Goal: Navigation & Orientation: Find specific page/section

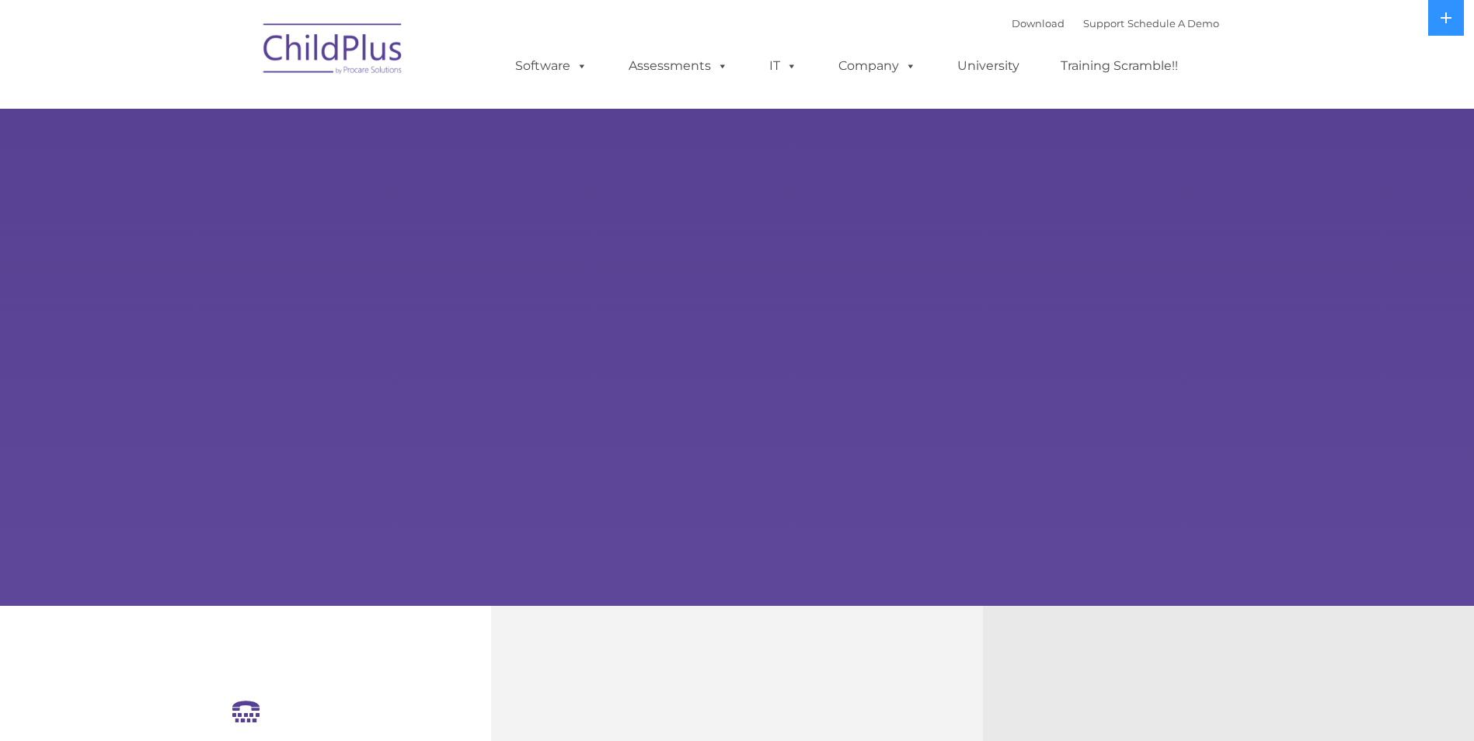
select select "MEDIUM"
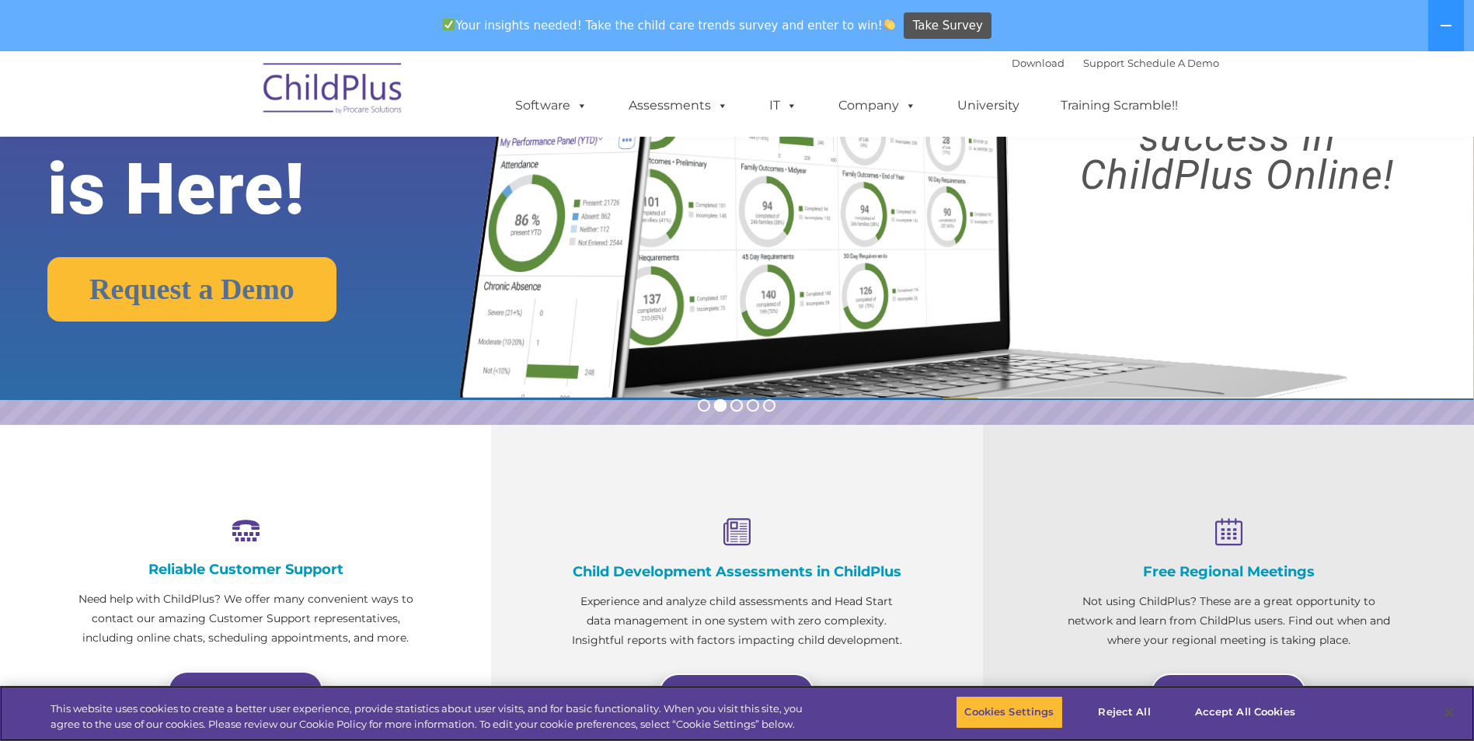
scroll to position [233, 0]
click at [1240, 709] on button "Accept All Cookies" at bounding box center [1244, 712] width 117 height 33
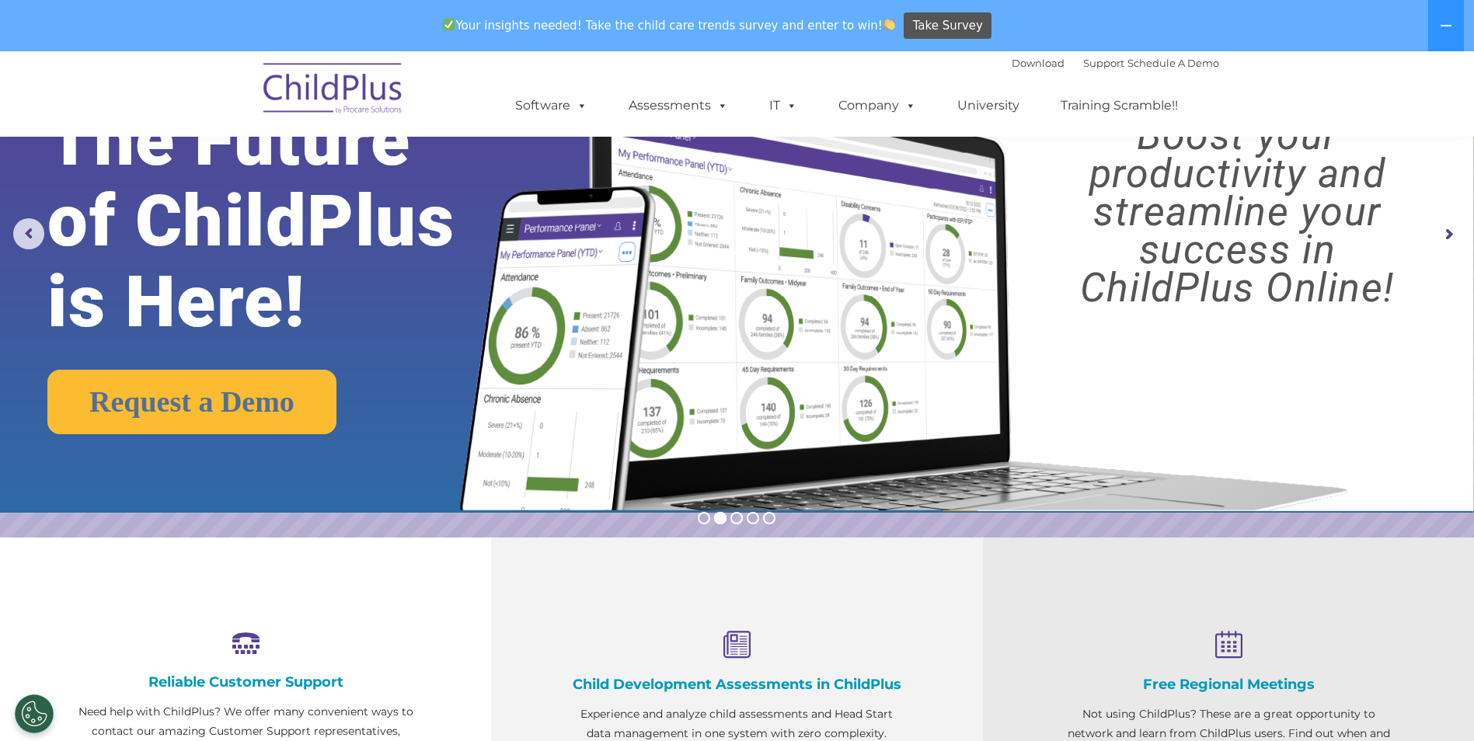
scroll to position [0, 0]
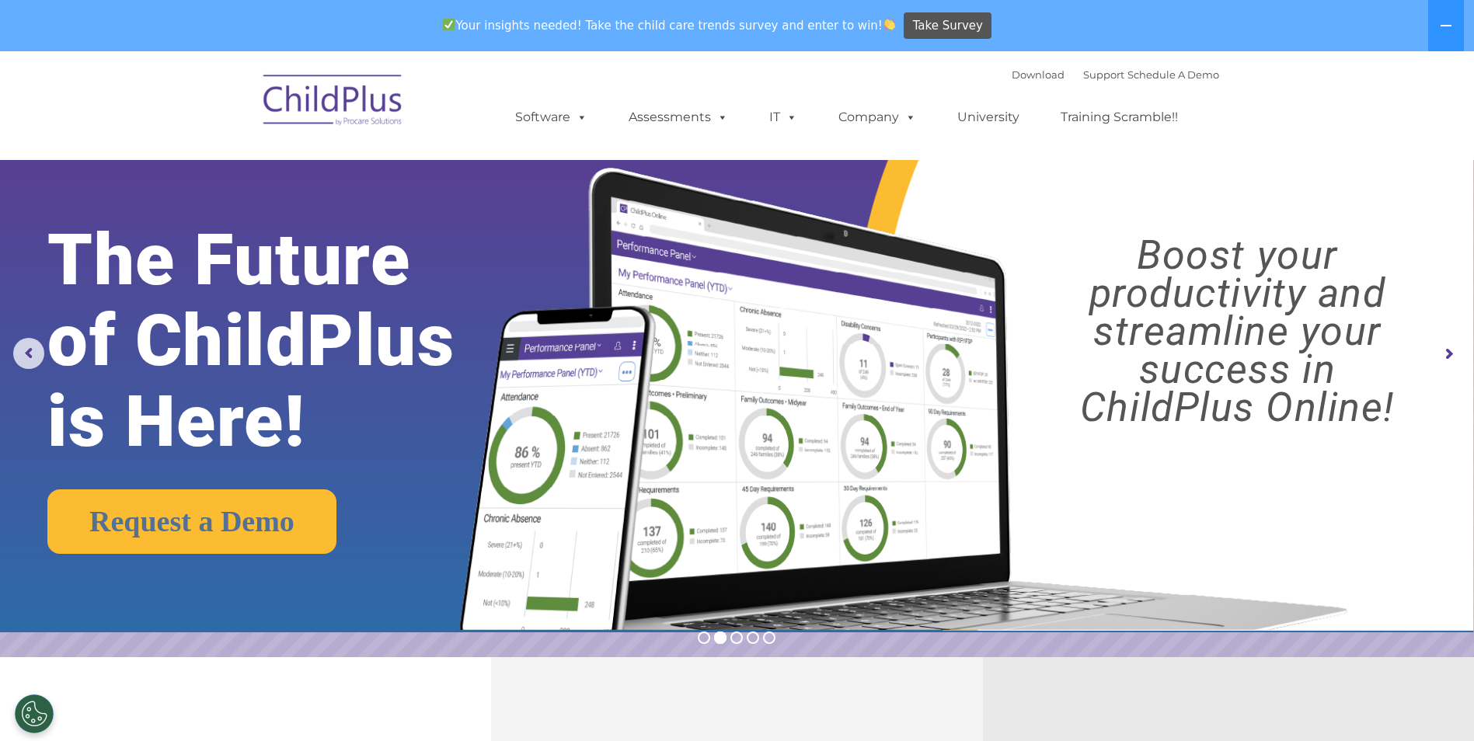
click at [366, 112] on img at bounding box center [333, 103] width 155 height 78
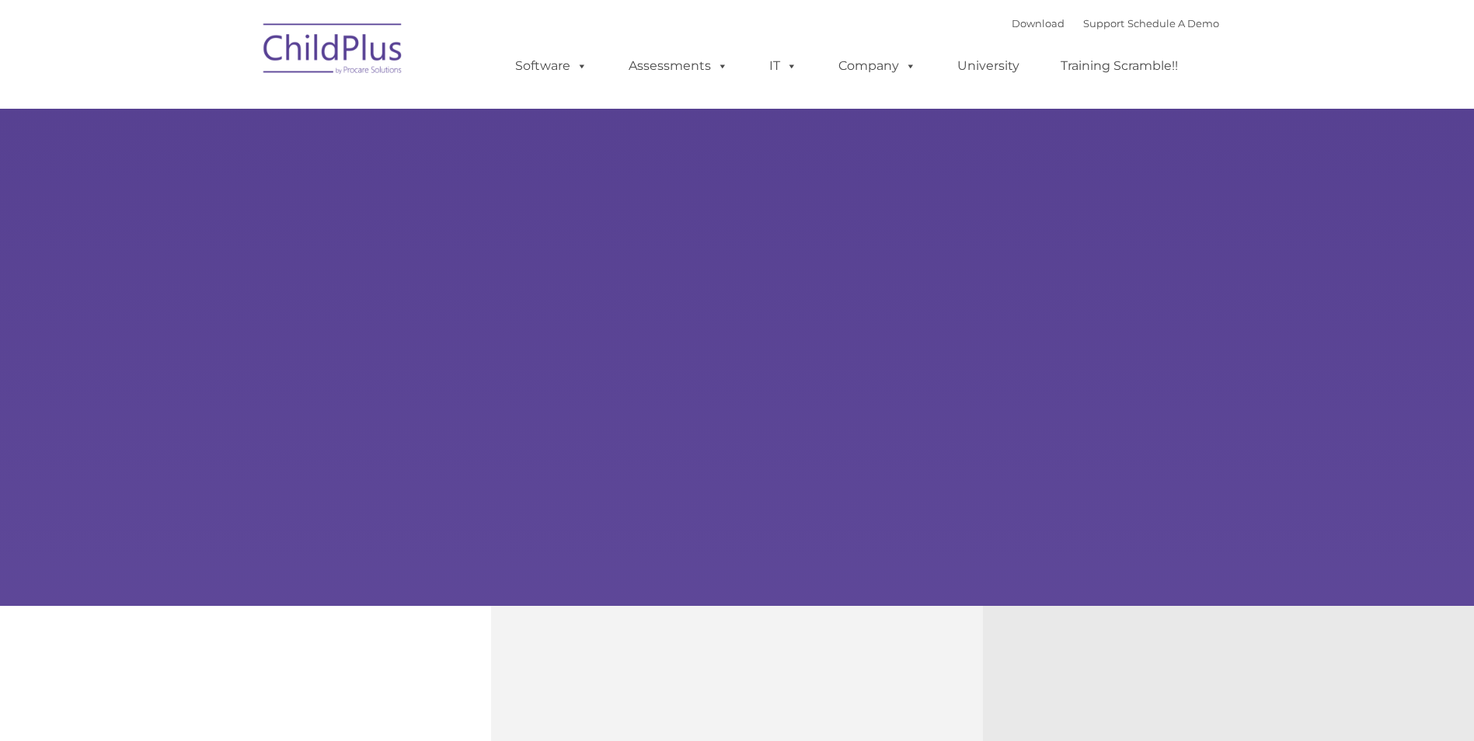
type input ""
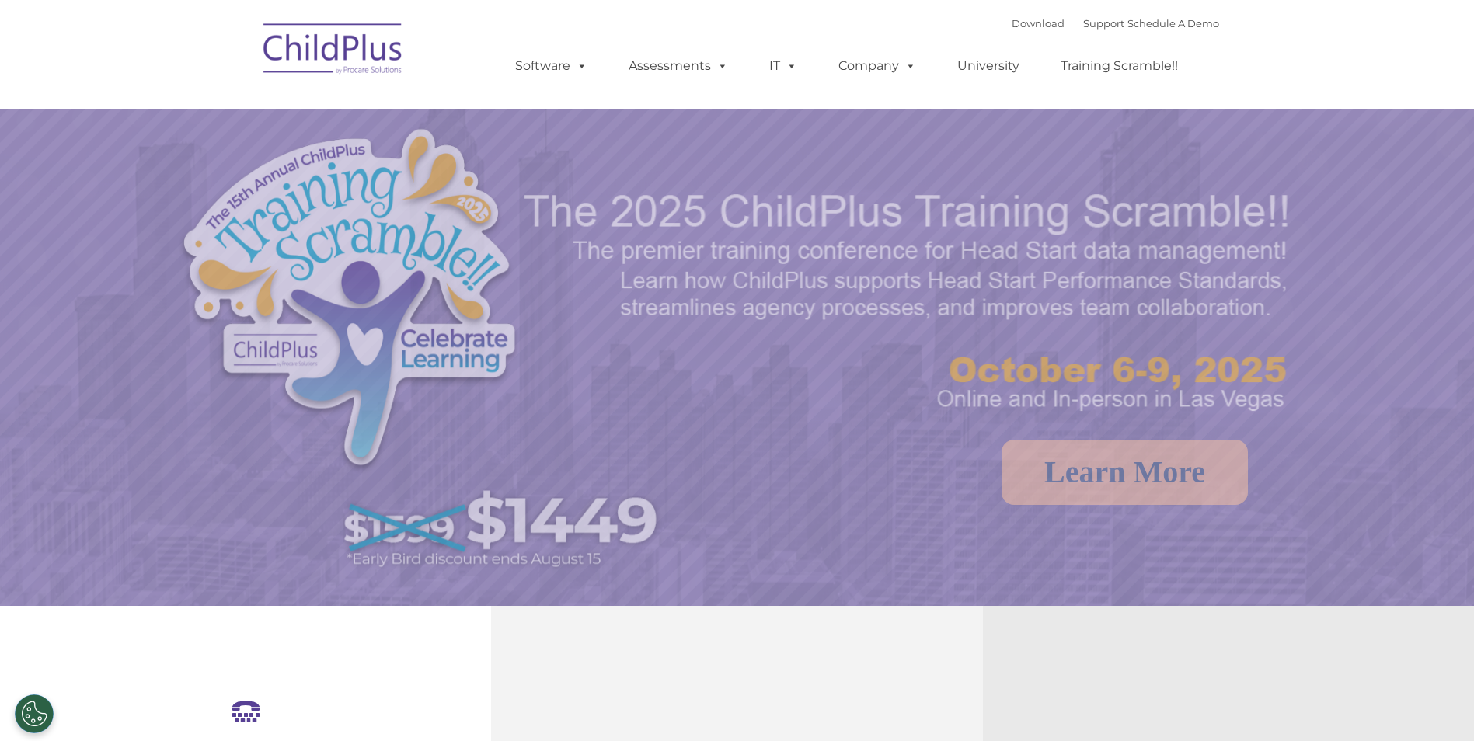
select select "MEDIUM"
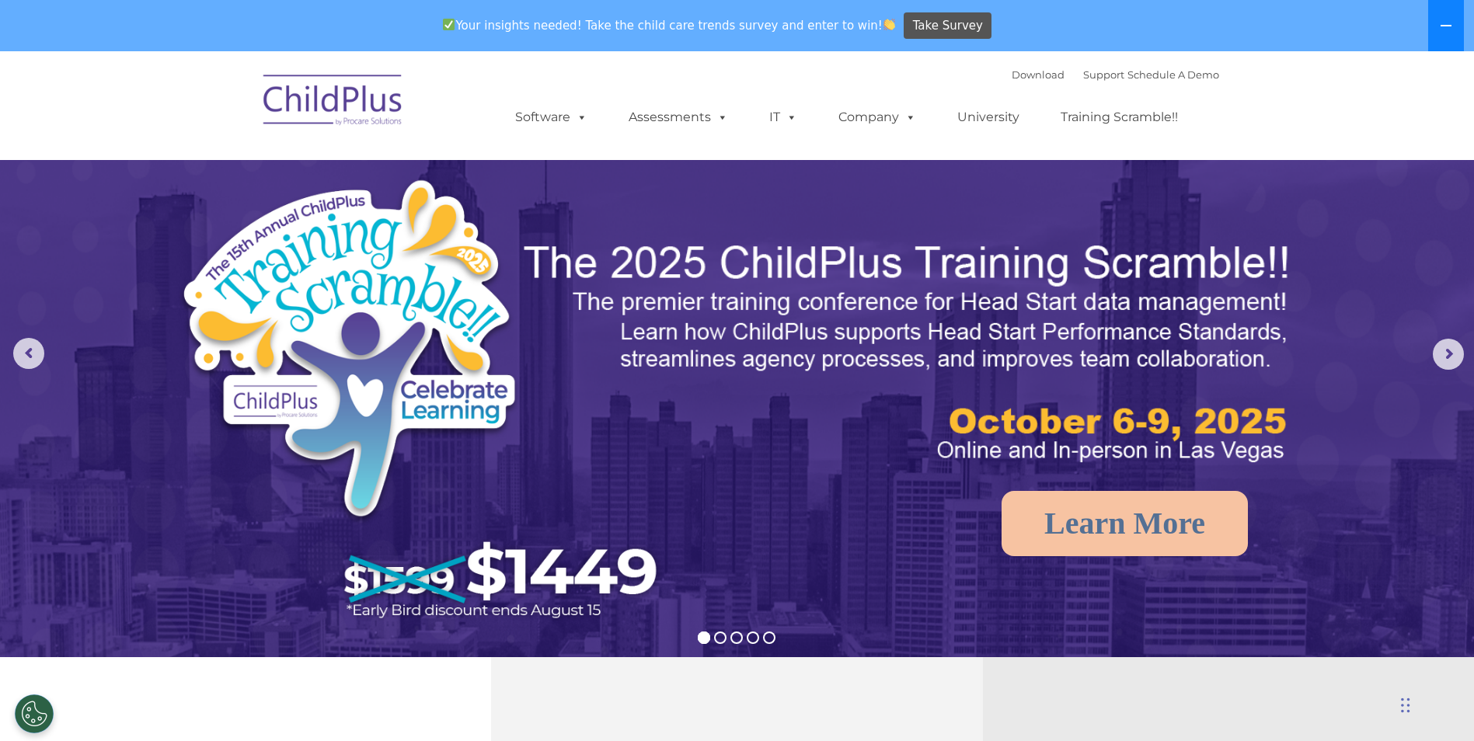
click at [1433, 26] on button at bounding box center [1446, 25] width 36 height 51
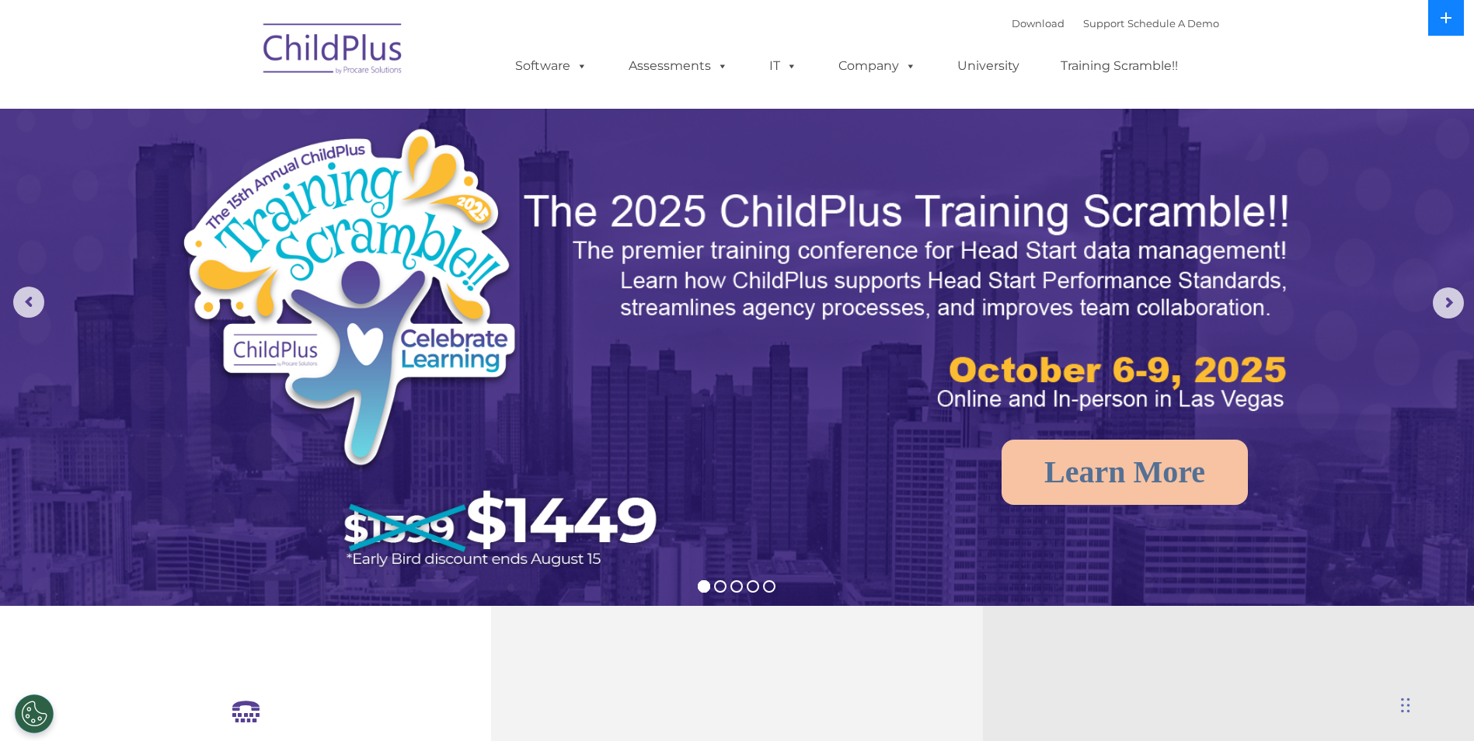
click at [1433, 26] on button at bounding box center [1446, 18] width 36 height 36
